Goal: Transaction & Acquisition: Purchase product/service

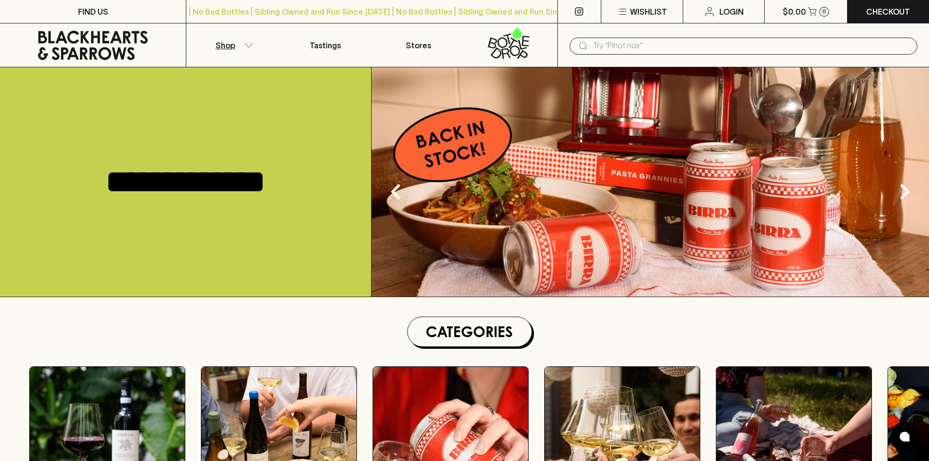
click at [248, 45] on icon "button" at bounding box center [249, 45] width 10 height 5
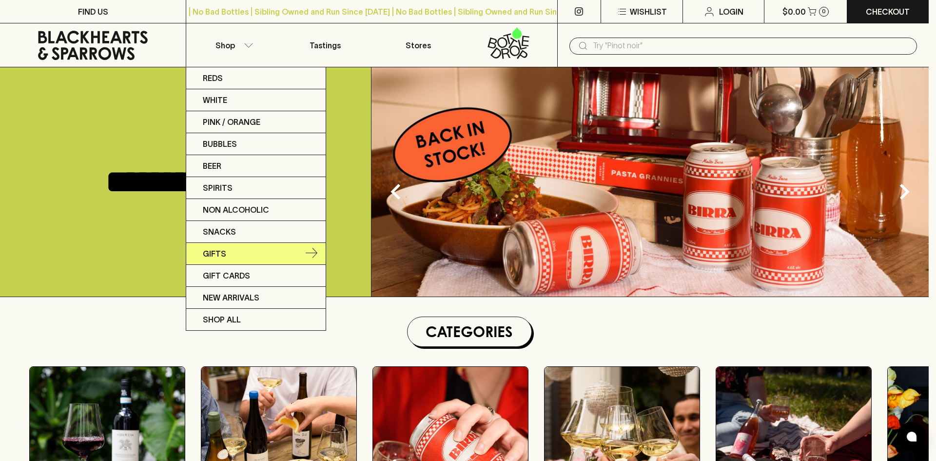
click at [217, 248] on p "Gifts" at bounding box center [214, 254] width 23 height 12
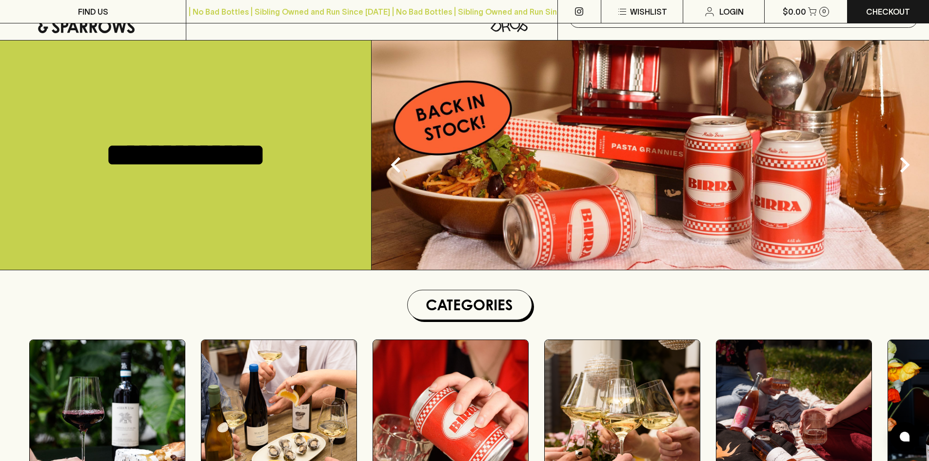
scroll to position [158, 0]
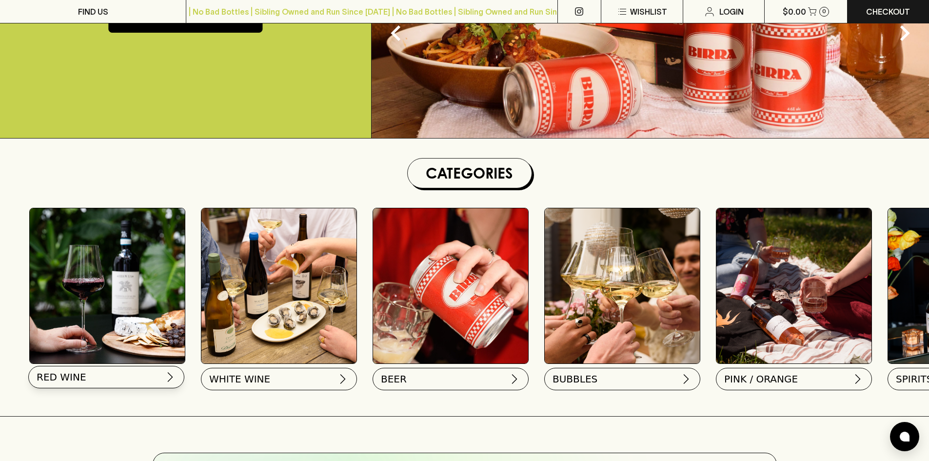
click at [141, 366] on button "RED WINE" at bounding box center [106, 377] width 156 height 22
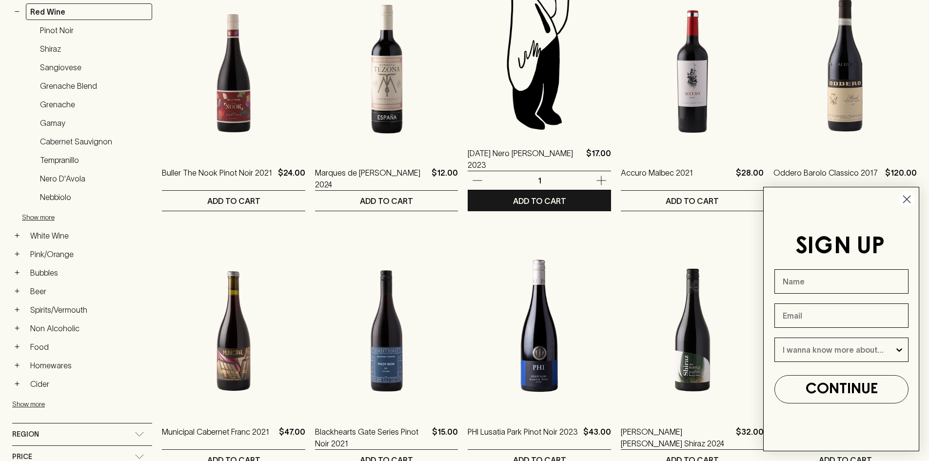
scroll to position [232, 0]
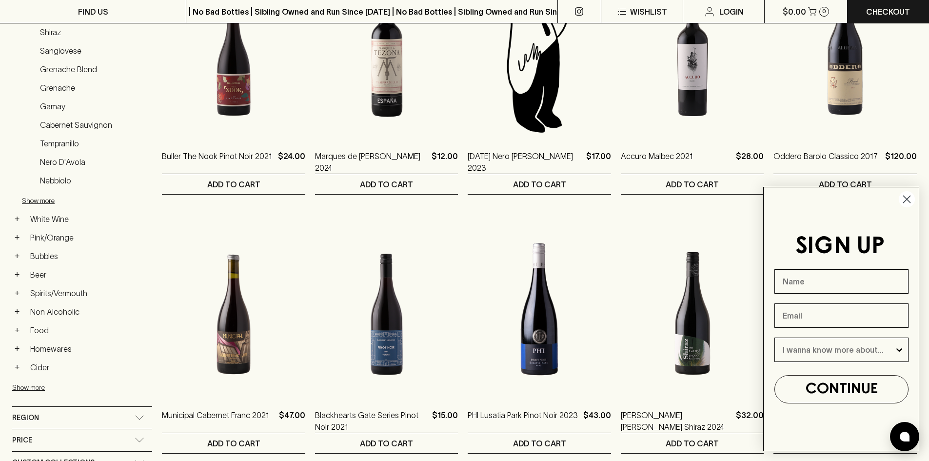
click at [907, 197] on circle "Close dialog" at bounding box center [907, 199] width 16 height 16
